Goal: Transaction & Acquisition: Purchase product/service

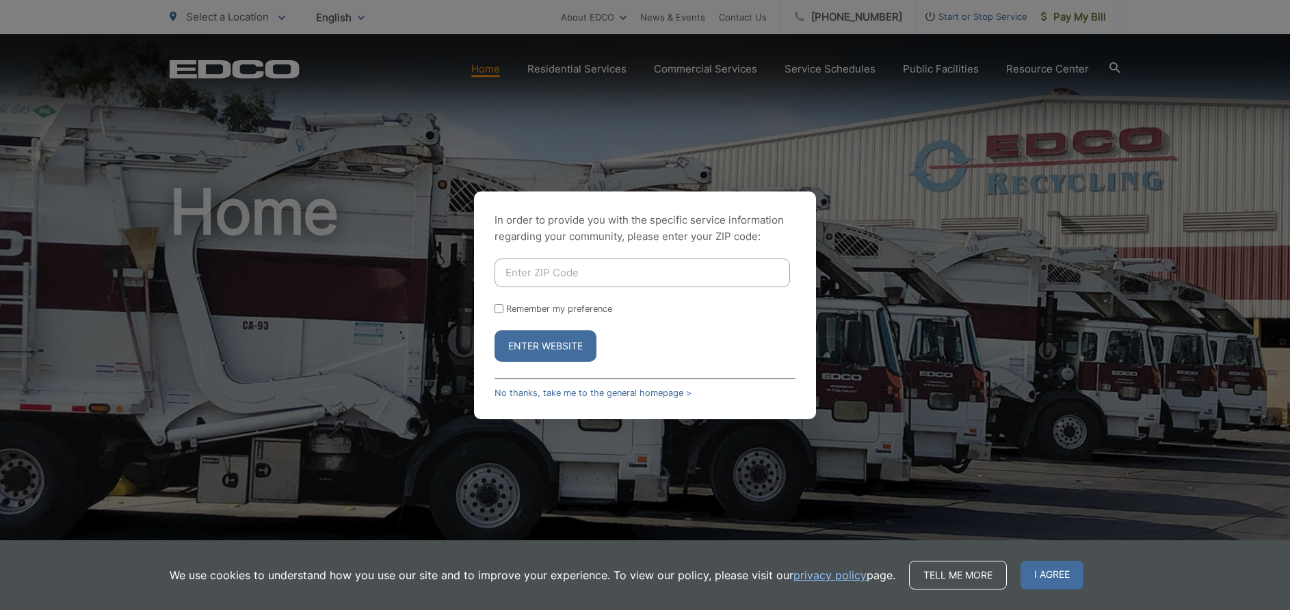
click at [584, 274] on input "Enter ZIP Code" at bounding box center [643, 273] width 296 height 29
type input "92021"
click at [495, 330] on button "Enter Website" at bounding box center [546, 345] width 102 height 31
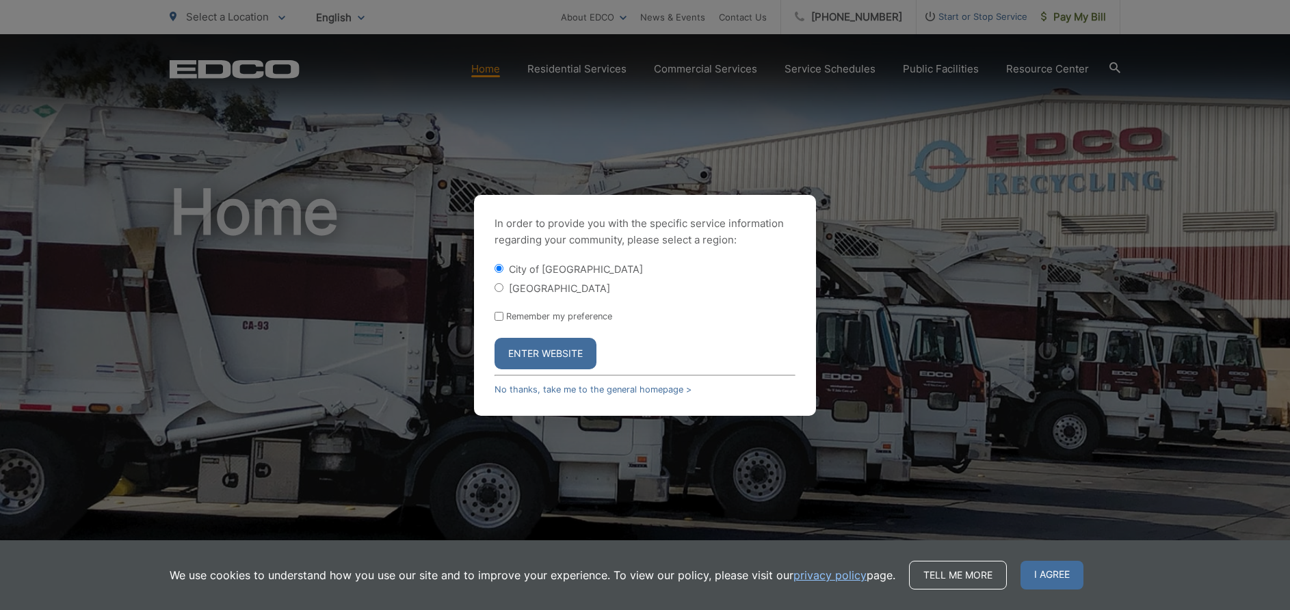
click at [554, 343] on button "Enter Website" at bounding box center [546, 353] width 102 height 31
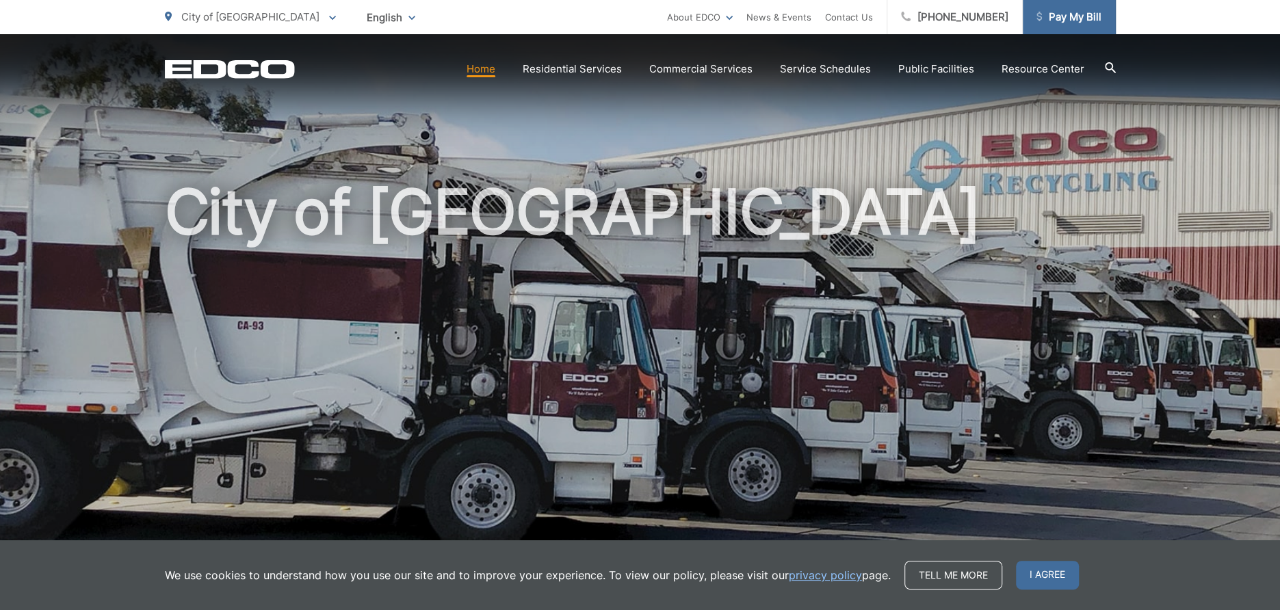
click at [1048, 23] on span "Pay My Bill" at bounding box center [1069, 17] width 65 height 16
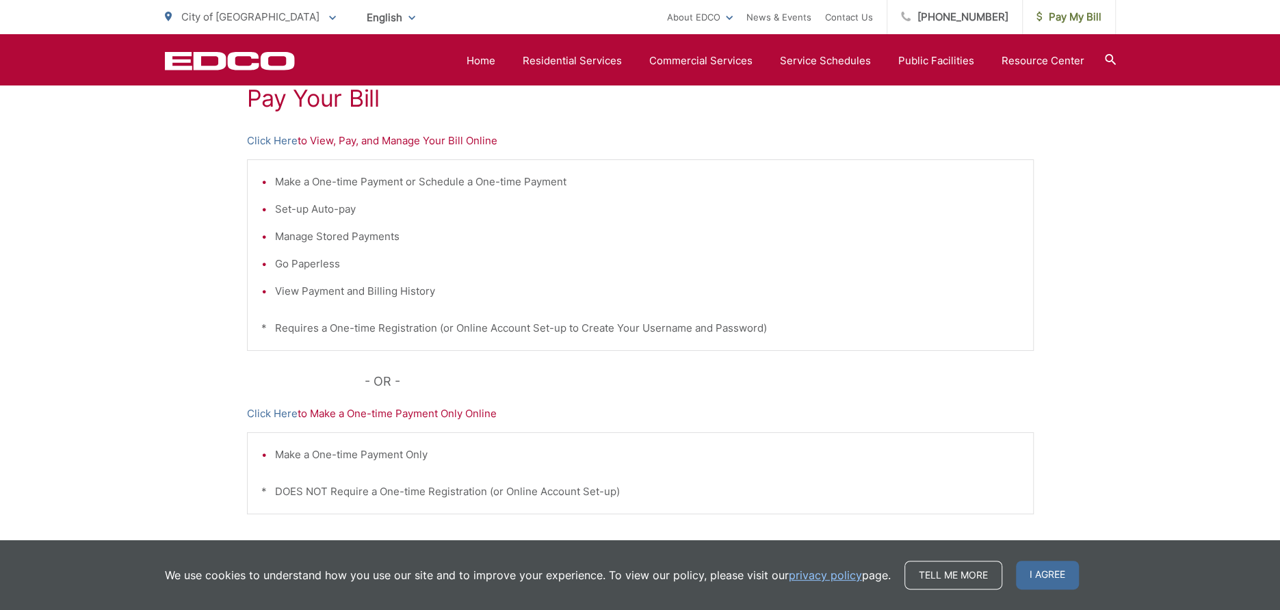
scroll to position [205, 0]
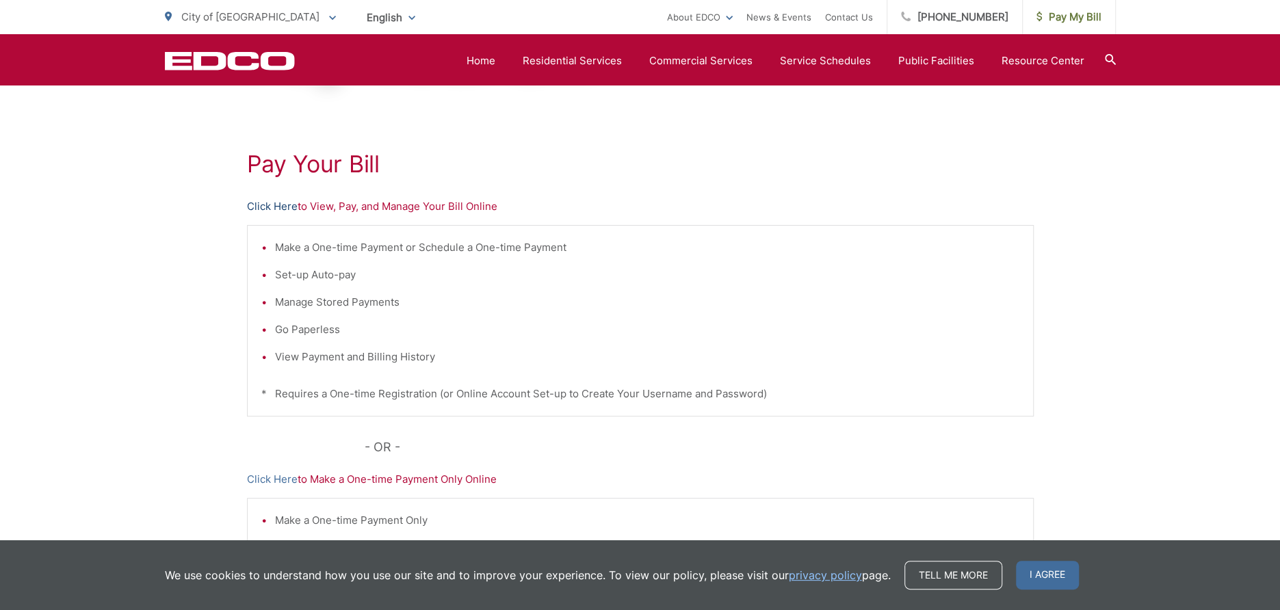
click at [261, 201] on link "Click Here" at bounding box center [272, 206] width 51 height 16
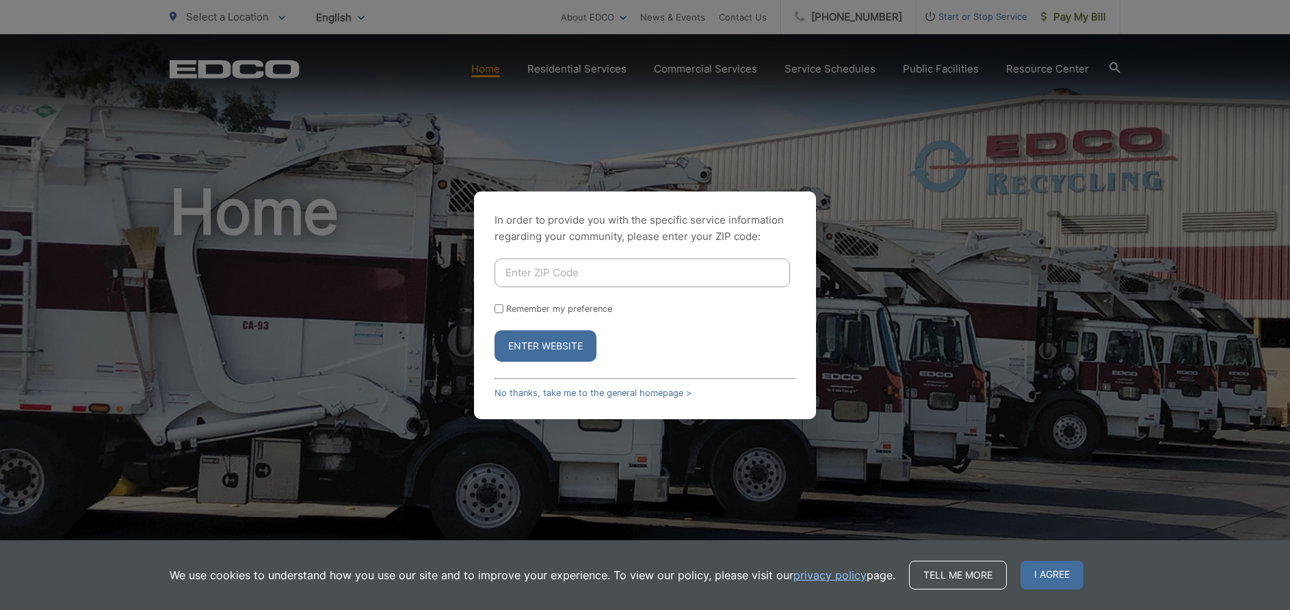
click at [536, 264] on input "Enter ZIP Code" at bounding box center [643, 273] width 296 height 29
click at [536, 263] on input "Enter ZIP Code" at bounding box center [643, 273] width 296 height 29
type input "92021"
click at [559, 350] on button "Enter Website" at bounding box center [546, 345] width 102 height 31
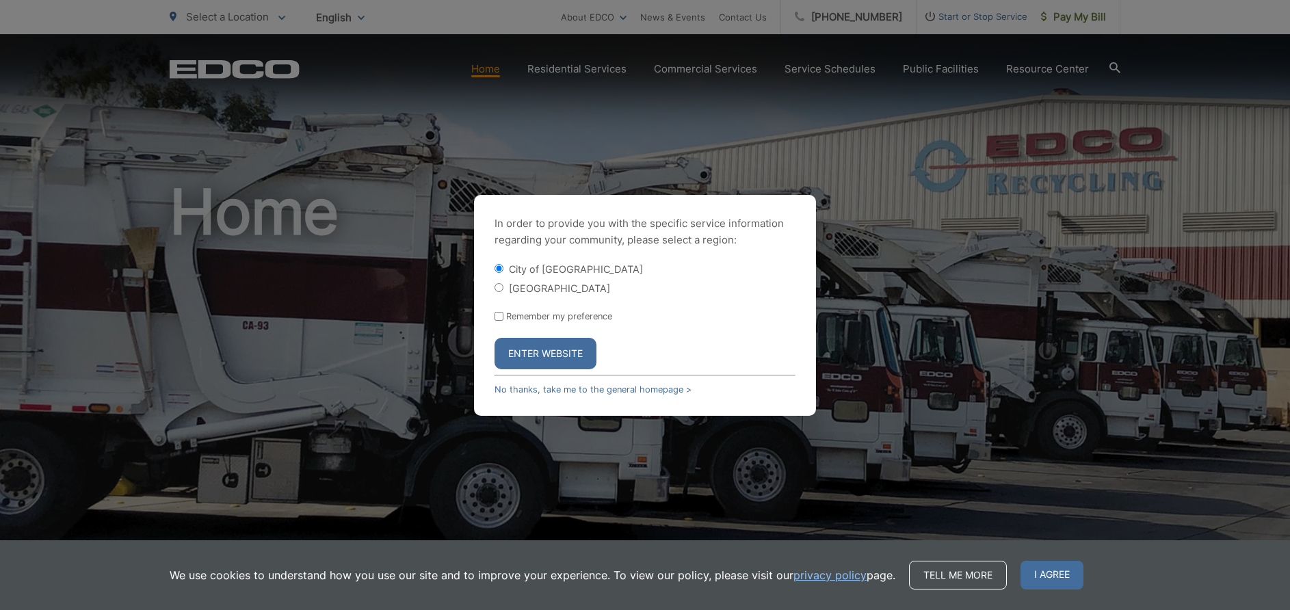
click at [565, 341] on button "Enter Website" at bounding box center [546, 353] width 102 height 31
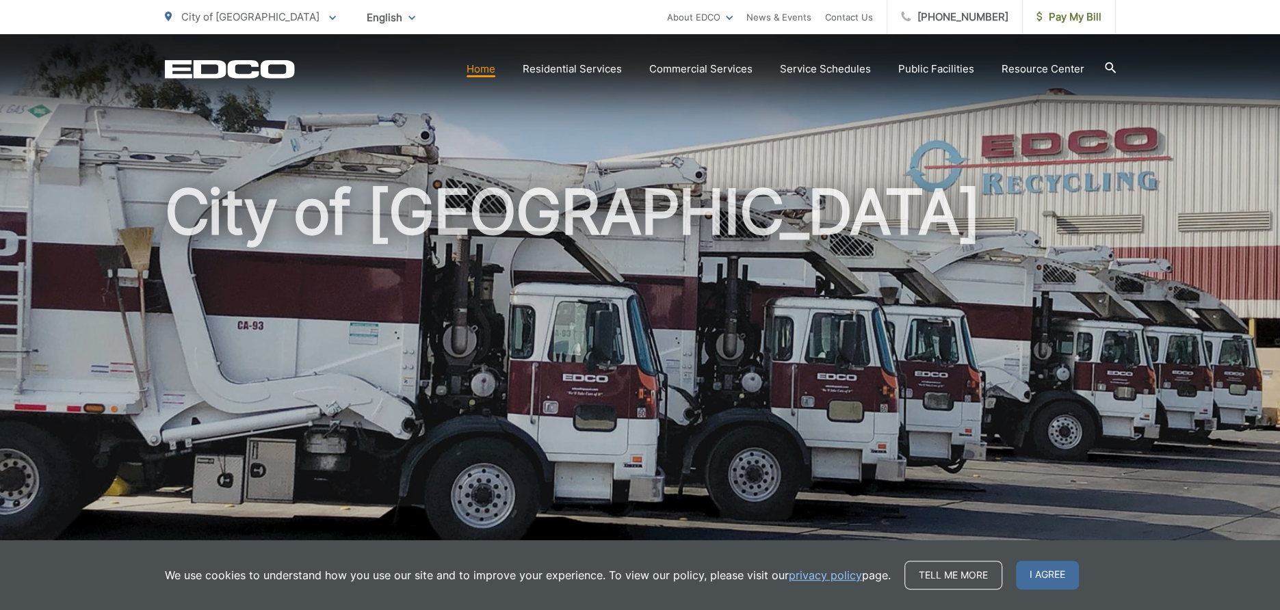
click at [369, 80] on section "Home Residential Services Residential Recycling Organic Recycling Trash Househo…" at bounding box center [705, 69] width 821 height 26
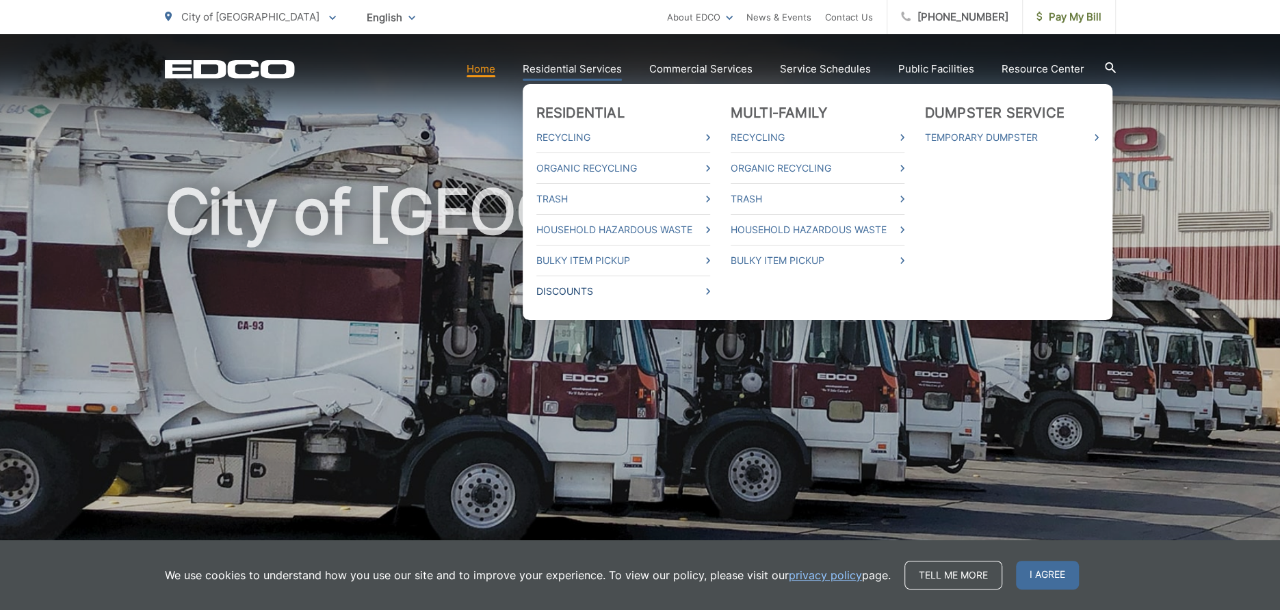
click at [560, 289] on link "Discounts" at bounding box center [623, 291] width 174 height 16
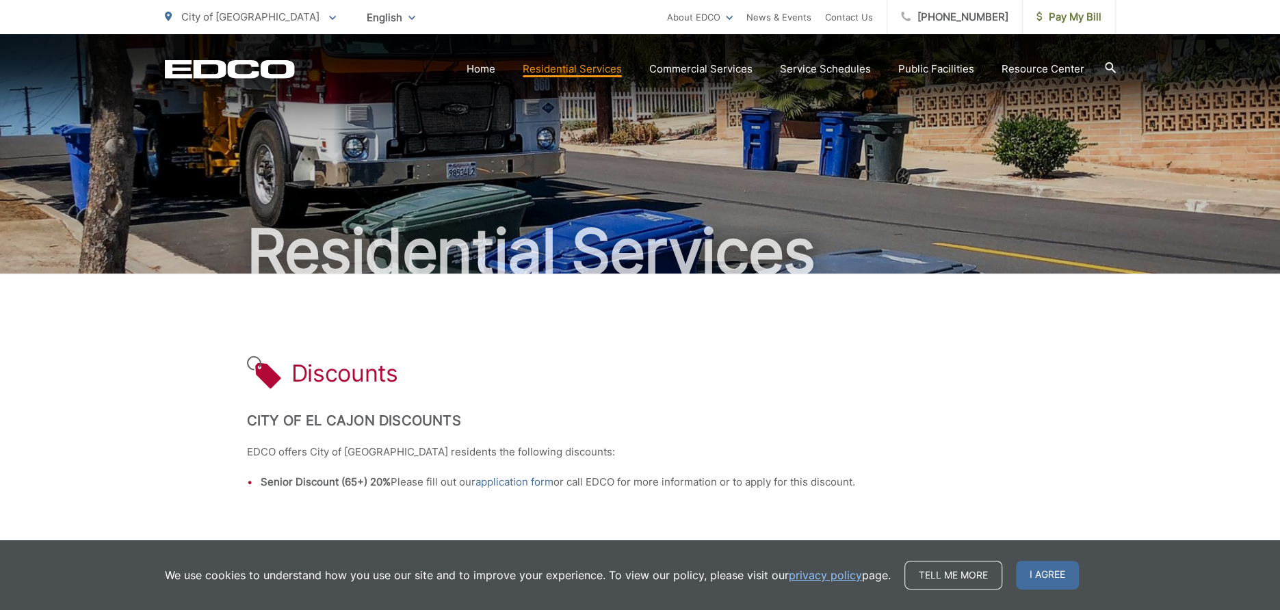
scroll to position [170, 0]
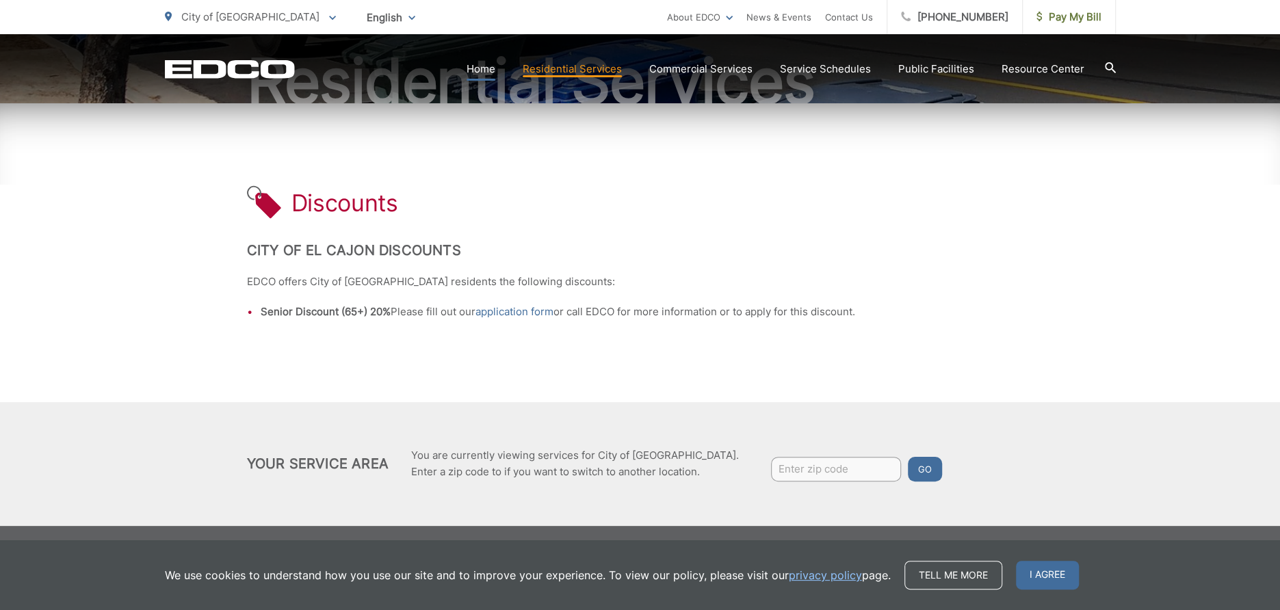
click at [483, 66] on link "Home" at bounding box center [481, 69] width 29 height 16
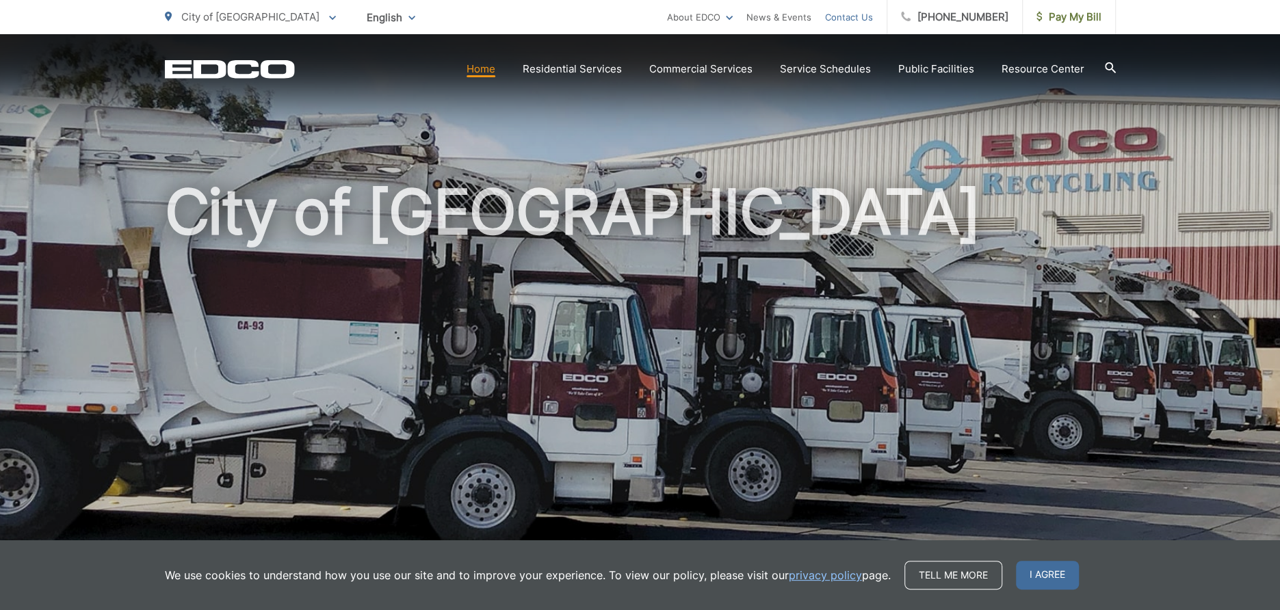
drag, startPoint x: 854, startPoint y: 23, endPoint x: 862, endPoint y: 17, distance: 9.9
click at [861, 17] on link "Contact Us" at bounding box center [849, 17] width 48 height 16
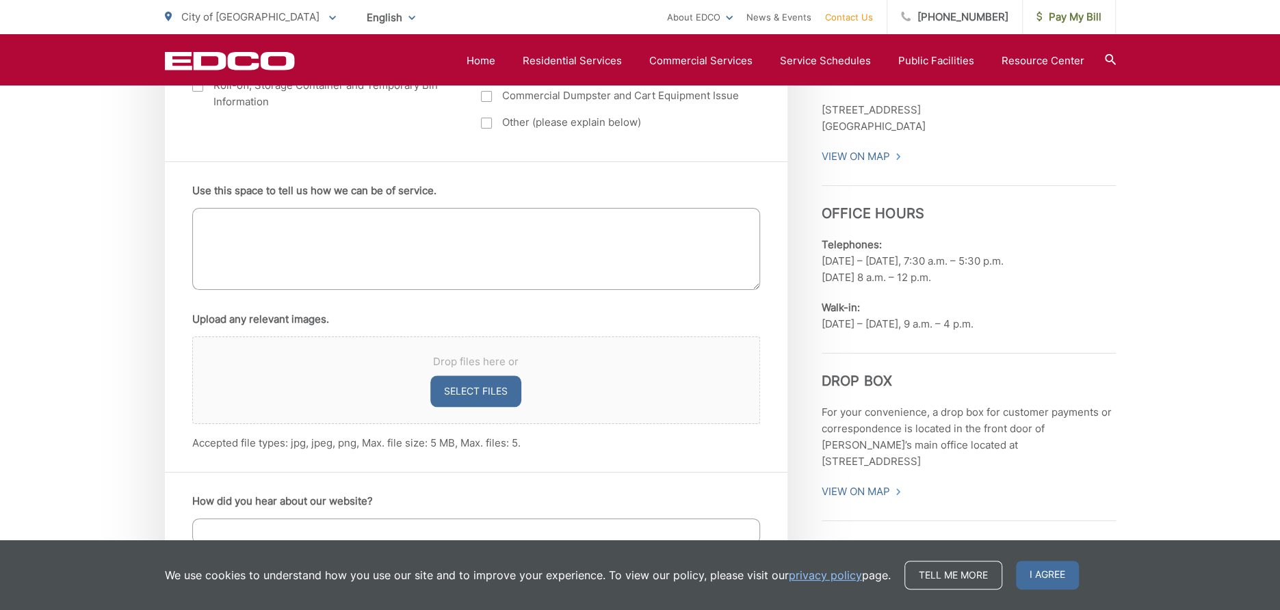
scroll to position [684, 0]
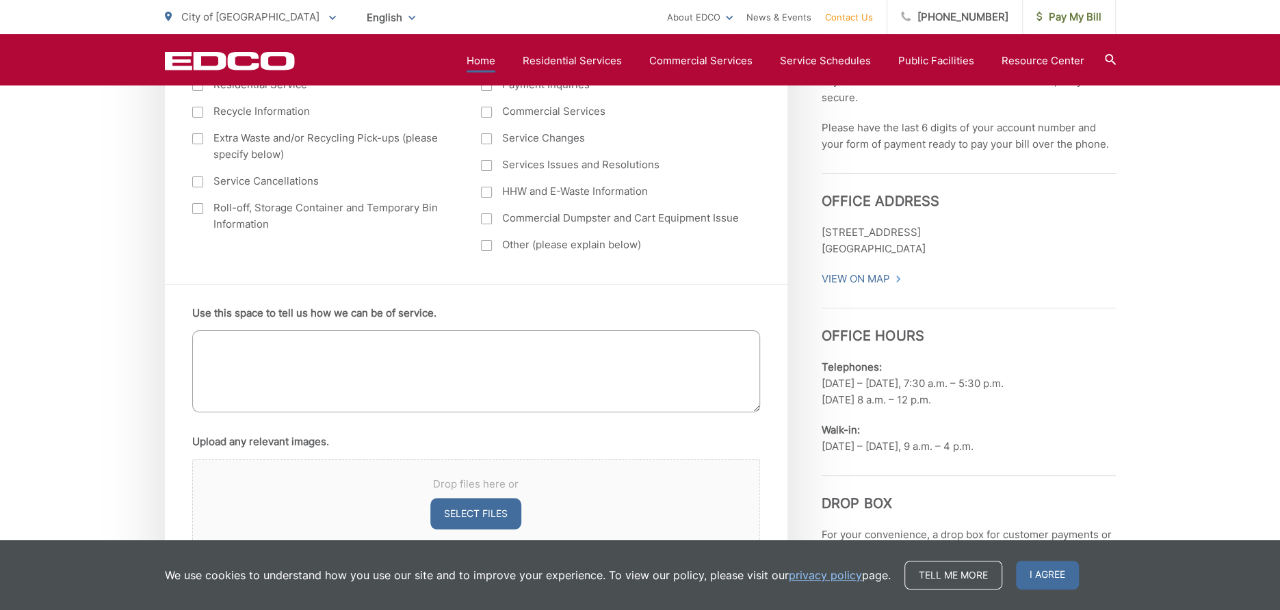
click at [495, 61] on link "Home" at bounding box center [481, 61] width 29 height 16
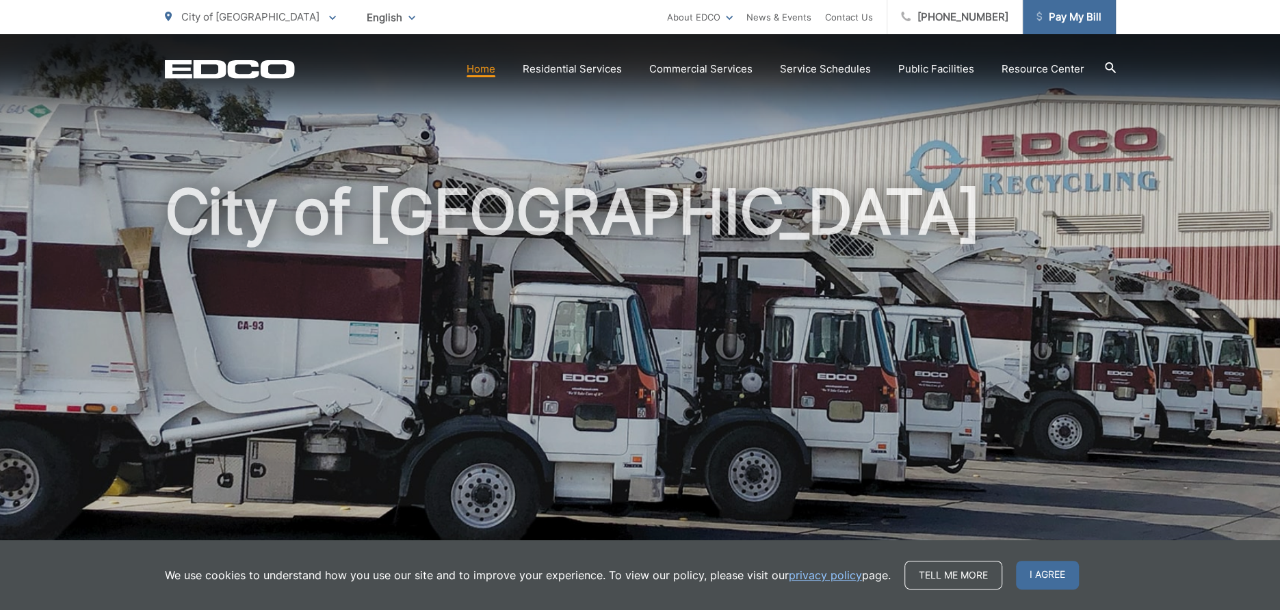
click at [1074, 21] on span "Pay My Bill" at bounding box center [1069, 17] width 65 height 16
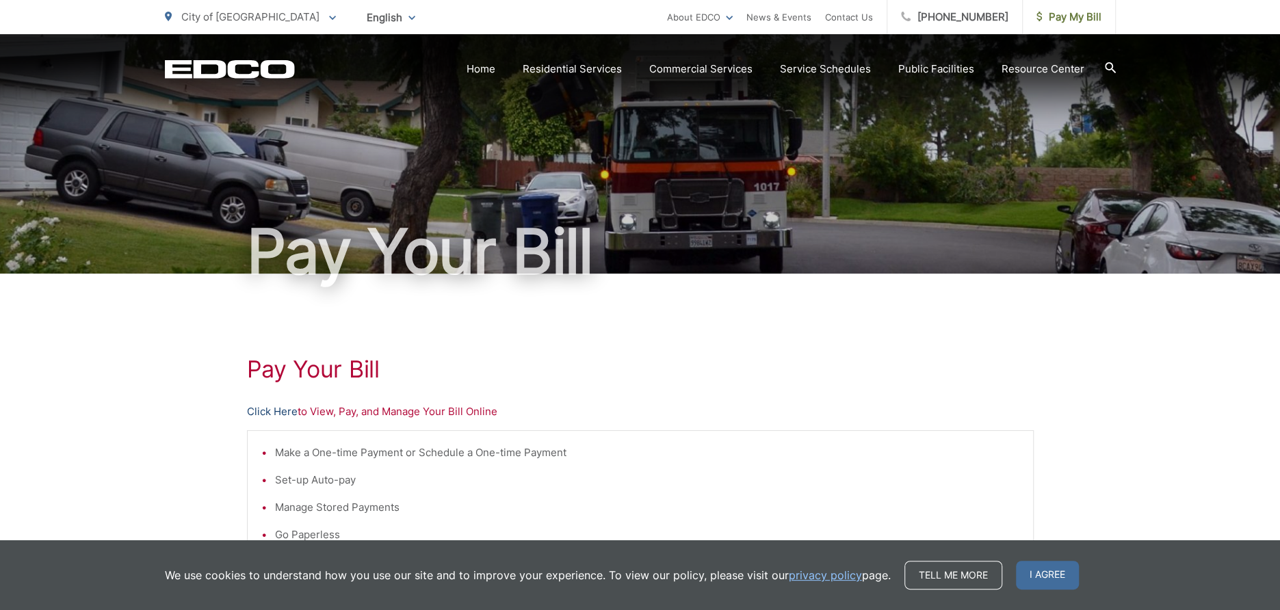
click at [257, 406] on link "Click Here" at bounding box center [272, 412] width 51 height 16
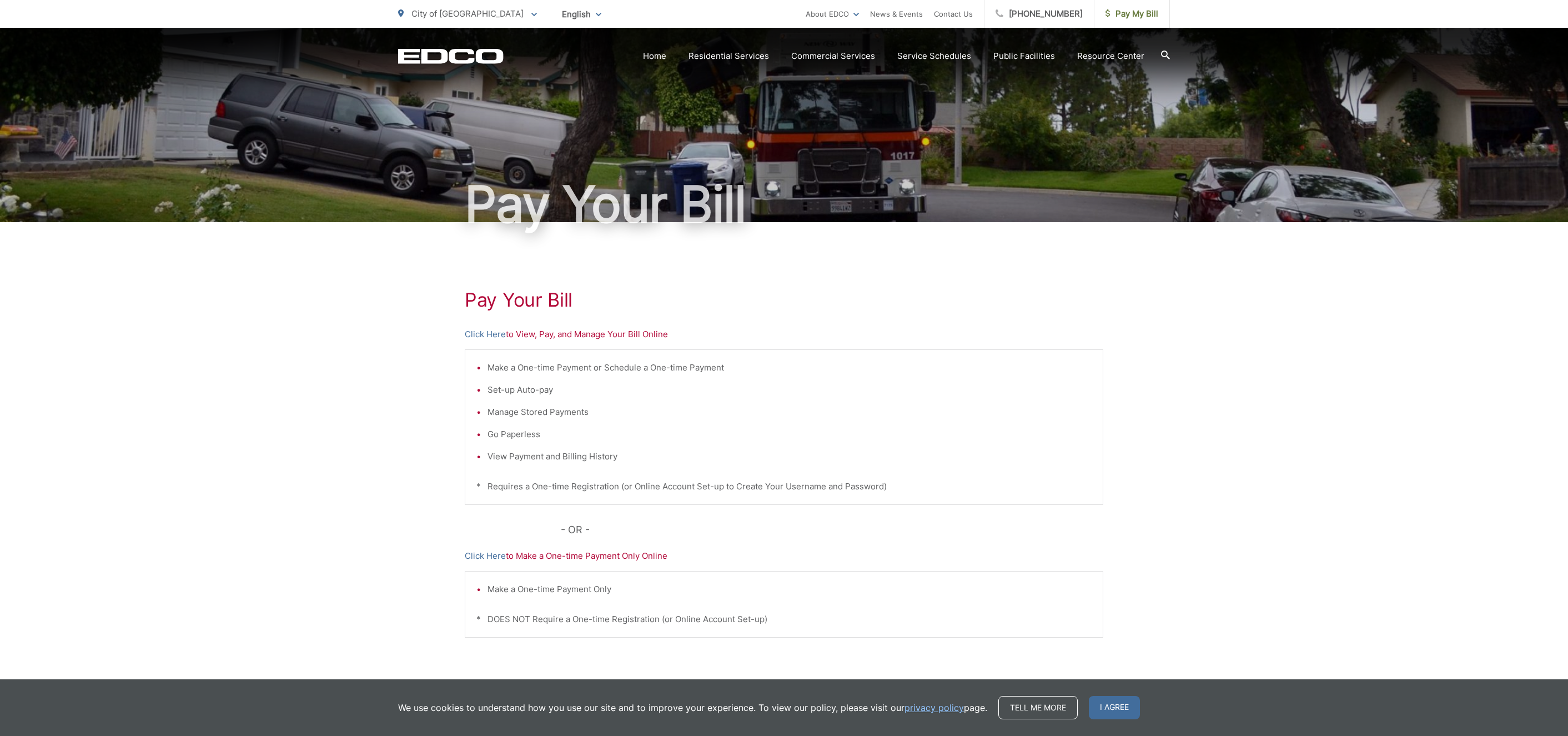
drag, startPoint x: 348, startPoint y: 41, endPoint x: 293, endPoint y: -131, distance: 180.6
click at [293, 0] on html "Home Back Home Residential Services Overview Residential Recycling Organic Recy…" at bounding box center [784, 368] width 1568 height 736
click at [492, 334] on link "Click Here" at bounding box center [485, 334] width 41 height 13
